Goal: Transaction & Acquisition: Download file/media

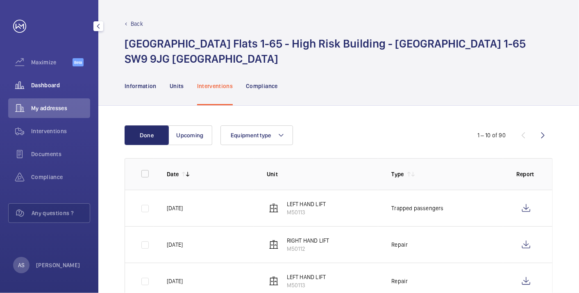
click at [64, 80] on div "Dashboard" at bounding box center [49, 85] width 82 height 20
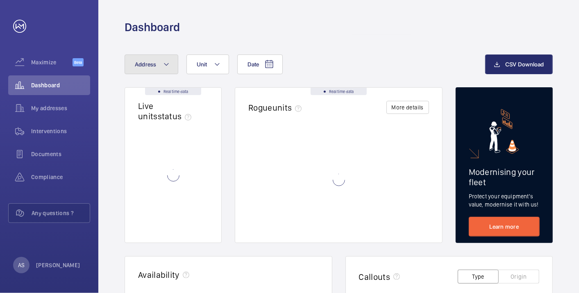
click at [139, 74] on button "Address" at bounding box center [152, 65] width 54 height 20
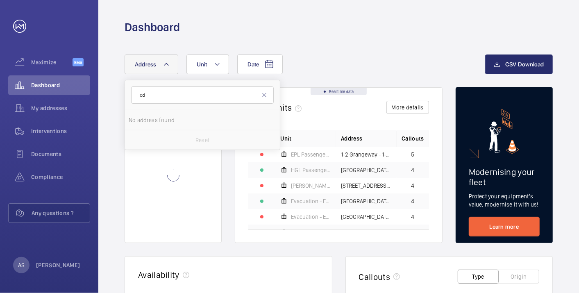
type input "c"
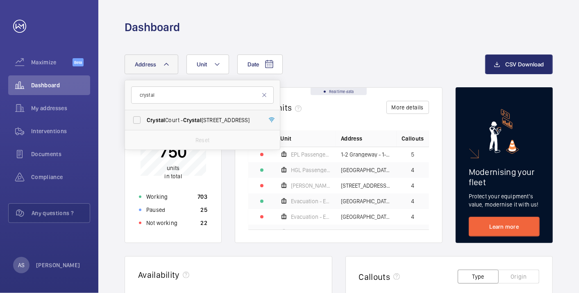
type input "crystal"
click at [238, 123] on span "Crystal Court - Crystal Court, LONDON E8 4QS" at bounding box center [203, 120] width 113 height 8
click at [145, 123] on input "Crystal Court - Crystal Court, LONDON E8 4QS" at bounding box center [137, 120] width 16 height 16
checkbox input "true"
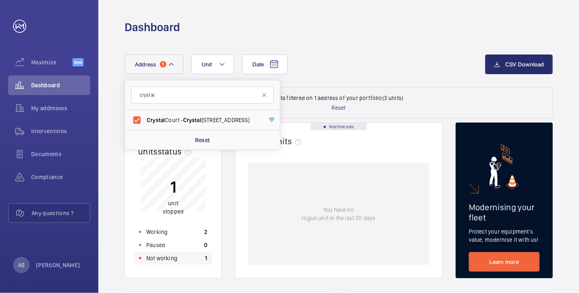
click at [189, 263] on div "Not working 1" at bounding box center [173, 258] width 78 height 13
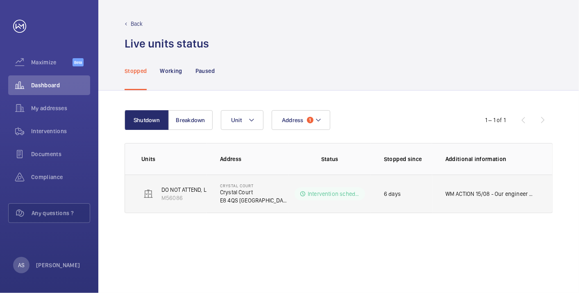
click at [446, 200] on td "WM ACTION 15/08 - Our engineer will collect the [PERSON_NAME] key from [GEOGRAP…" at bounding box center [493, 194] width 120 height 39
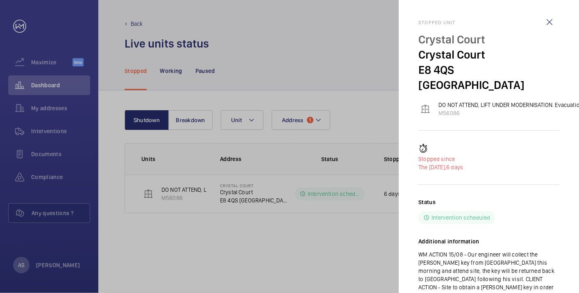
click at [358, 85] on div at bounding box center [289, 146] width 579 height 293
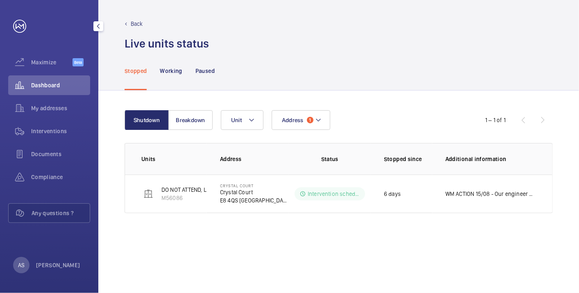
drag, startPoint x: 67, startPoint y: 80, endPoint x: 78, endPoint y: 80, distance: 11.1
click at [67, 80] on div "Dashboard" at bounding box center [49, 85] width 82 height 20
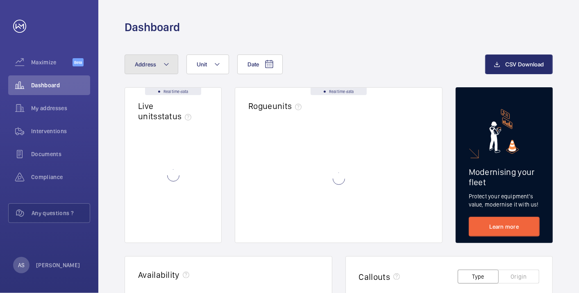
click at [162, 65] on button "Address" at bounding box center [152, 65] width 54 height 20
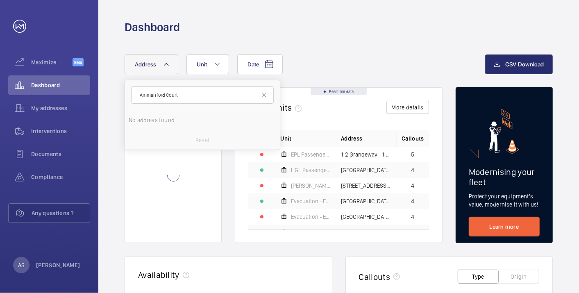
type input "Ammanford Court"
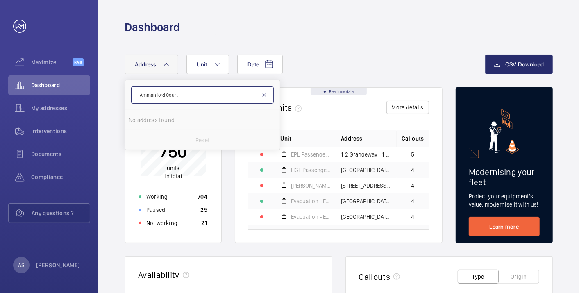
click at [187, 96] on input "Ammanford Court" at bounding box center [202, 95] width 143 height 17
drag, startPoint x: 198, startPoint y: 93, endPoint x: 116, endPoint y: 91, distance: 82.0
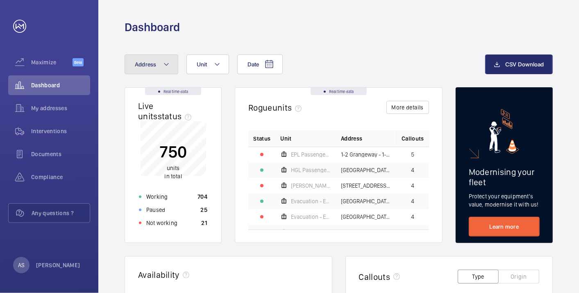
click at [158, 66] on button "Address" at bounding box center [152, 65] width 54 height 20
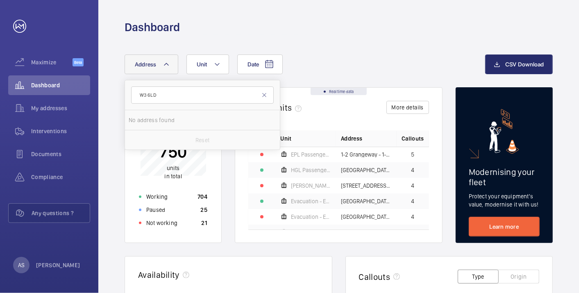
drag, startPoint x: 218, startPoint y: 85, endPoint x: 217, endPoint y: 90, distance: 4.7
click at [214, 89] on form "W3 6LD" at bounding box center [202, 95] width 155 height 30
click at [229, 83] on form "W3 6LD" at bounding box center [202, 95] width 155 height 30
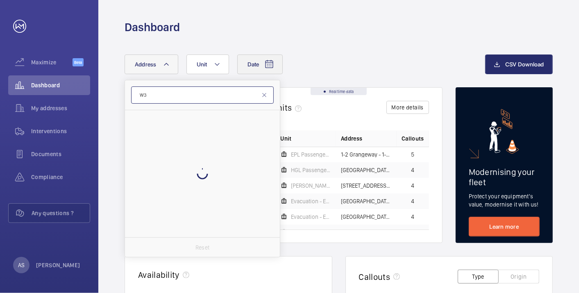
type input "W"
type input "Tesla"
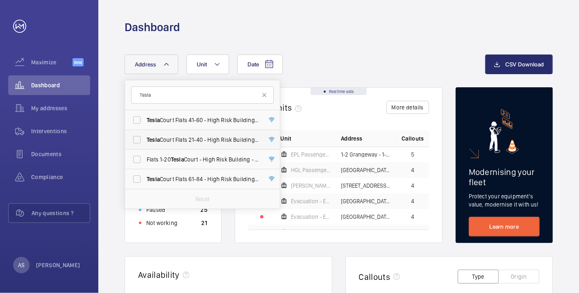
click at [207, 141] on span "Tesla Court Flats 21-40 - High Risk Building - [STREET_ADDRESS]" at bounding box center [203, 140] width 113 height 8
click at [145, 141] on input "Tesla Court Flats 21-40 - High Risk Building - [STREET_ADDRESS]" at bounding box center [137, 140] width 16 height 16
checkbox input "true"
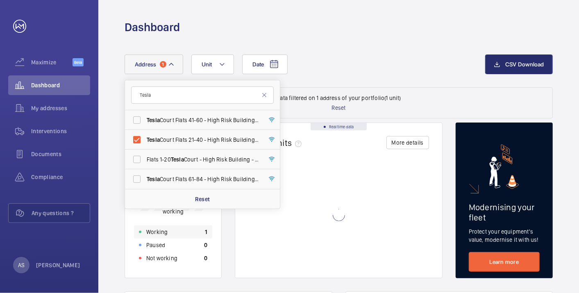
click at [204, 235] on div "Working 1" at bounding box center [173, 232] width 78 height 13
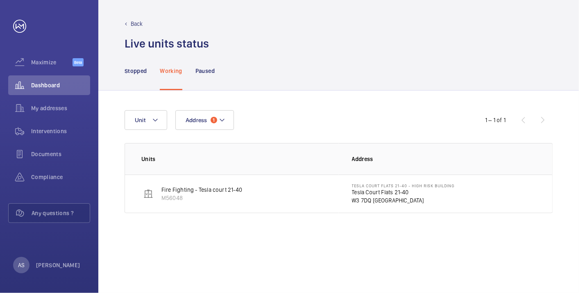
drag, startPoint x: 387, startPoint y: 176, endPoint x: 392, endPoint y: 191, distance: 16.1
click at [385, 177] on td "Tesla Court Flats [STREET_ADDRESS]" at bounding box center [446, 194] width 214 height 39
click at [384, 200] on p "W3 7DQ [GEOGRAPHIC_DATA]" at bounding box center [403, 200] width 103 height 8
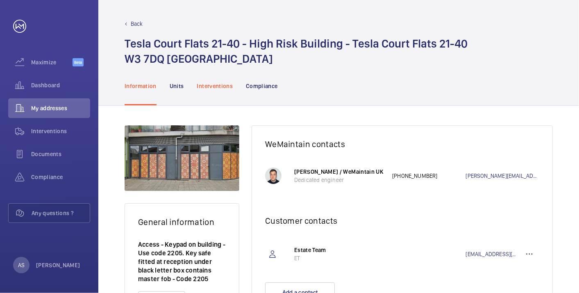
click at [220, 87] on p "Interventions" at bounding box center [215, 86] width 36 height 8
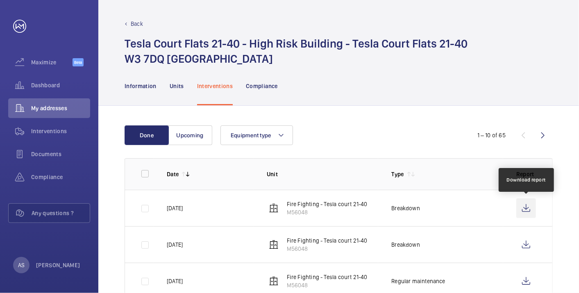
click at [531, 208] on wm-front-icon-button at bounding box center [527, 208] width 20 height 20
